Goal: Information Seeking & Learning: Learn about a topic

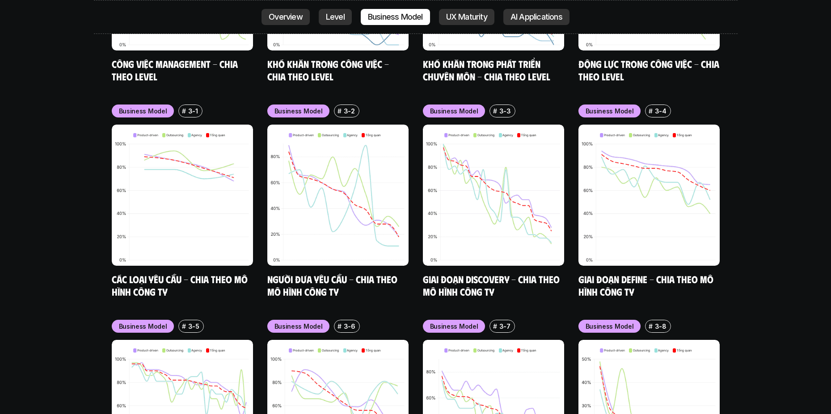
scroll to position [3689, 0]
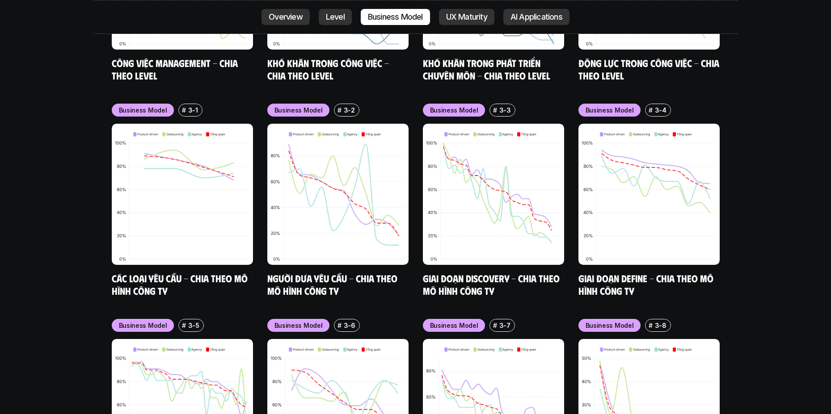
click at [53, 255] on div "nội dung báo cáo Designer ở các level, hoặc trong các môi trường khác nhau đang…" at bounding box center [415, 118] width 831 height 2634
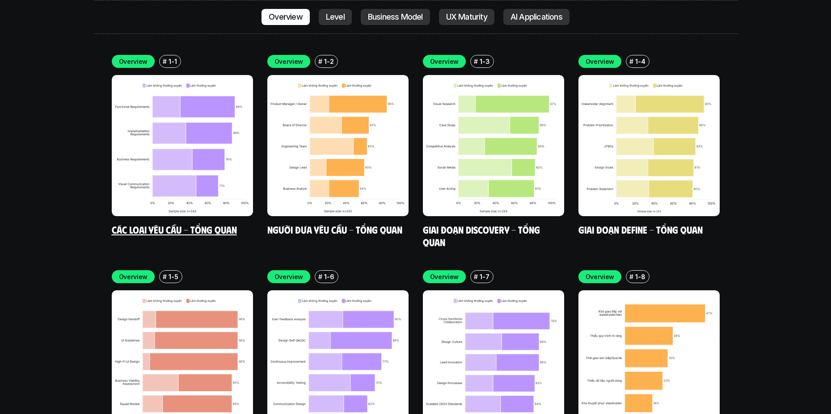
scroll to position [2660, 0]
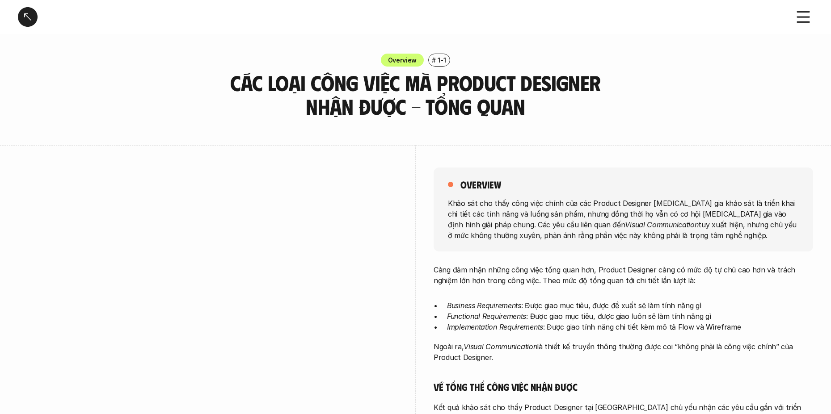
click at [659, 118] on div "Overview # 1-1 Các loại công việc mà Product Designer nhận được - Tổng quan" at bounding box center [415, 86] width 831 height 65
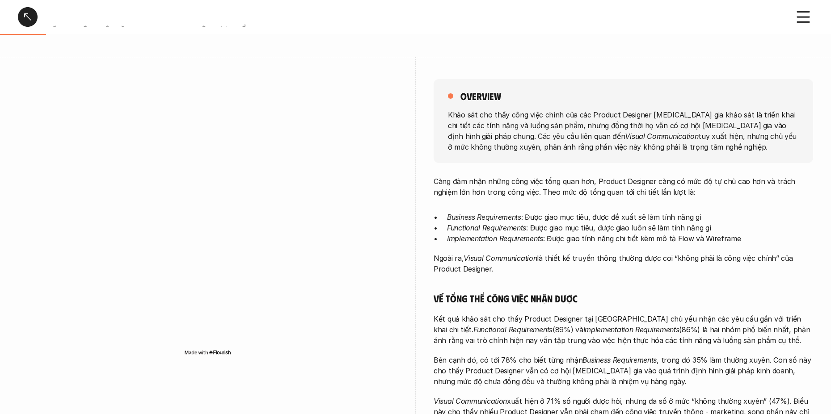
scroll to position [89, 0]
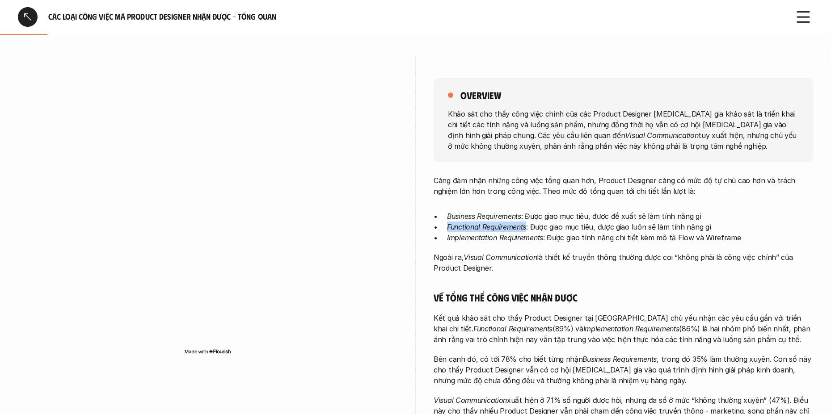
drag, startPoint x: 448, startPoint y: 224, endPoint x: 527, endPoint y: 225, distance: 78.7
click at [526, 225] on em "Functional Requirements" at bounding box center [486, 227] width 79 height 9
click at [482, 237] on img at bounding box center [487, 238] width 10 height 10
click at [439, 283] on div "Càng đảm nhận những công việc tổng quan hơn, Product Designer càng có mức độ tự…" at bounding box center [624, 362] width 380 height 375
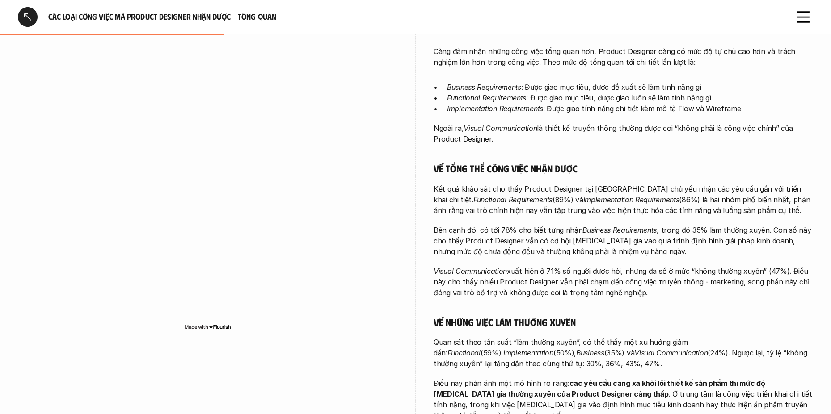
scroll to position [224, 0]
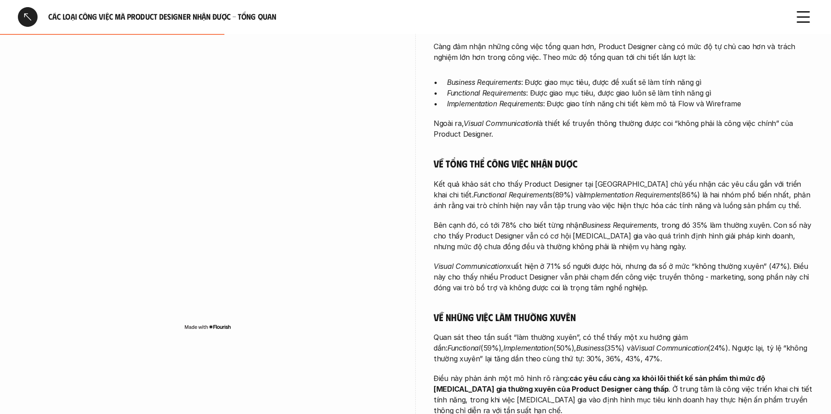
click at [375, 328] on div at bounding box center [208, 193] width 380 height 279
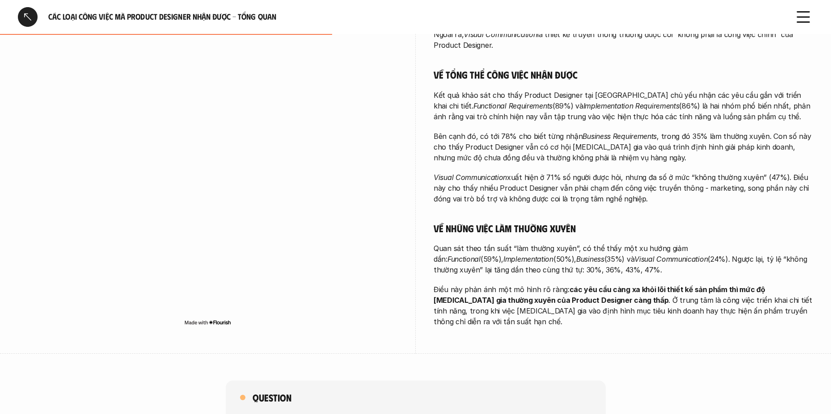
scroll to position [313, 0]
drag, startPoint x: 754, startPoint y: 248, endPoint x: 806, endPoint y: 249, distance: 51.9
click at [806, 249] on p "Quan sát theo tần suất “làm thường xuyên”, có thể thấy một xu hướng giảm dần: F…" at bounding box center [624, 259] width 380 height 32
click at [778, 258] on img at bounding box center [780, 259] width 10 height 10
click at [467, 284] on p "Điều này phản ánh một mô hình rõ ràng: các yêu cầu càng xa khỏi lõi thiết kế sả…" at bounding box center [624, 305] width 380 height 43
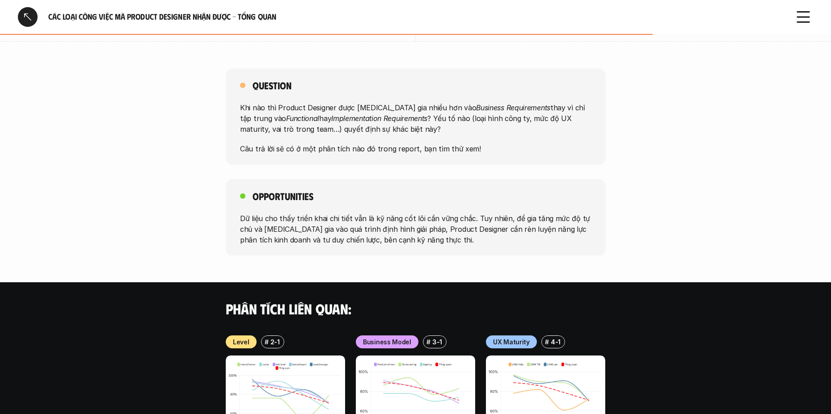
scroll to position [626, 0]
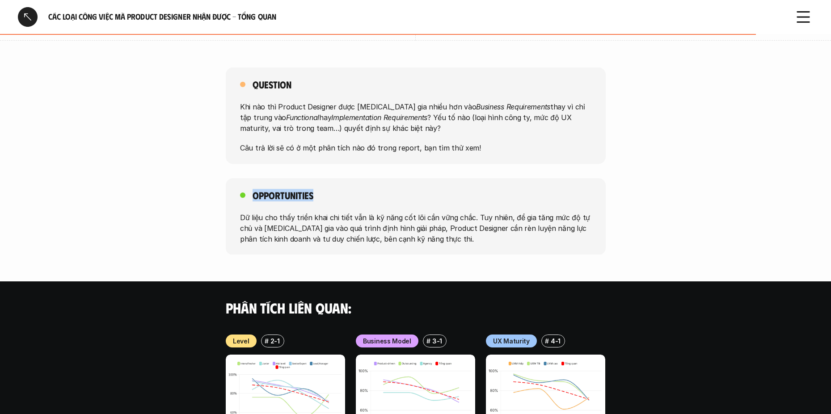
drag, startPoint x: 315, startPoint y: 189, endPoint x: 252, endPoint y: 187, distance: 63.1
click at [252, 187] on div "Opportunities Dữ liệu cho thấy triển khai chi tiết vẫn là kỹ năng cốt lõi cần v…" at bounding box center [416, 216] width 380 height 77
click at [220, 208] on div "Opportunities Dữ liệu cho thấy triển khai chi tiết vẫn là kỹ năng cốt lõi cần v…" at bounding box center [415, 216] width 831 height 77
